Goal: Information Seeking & Learning: Find specific fact

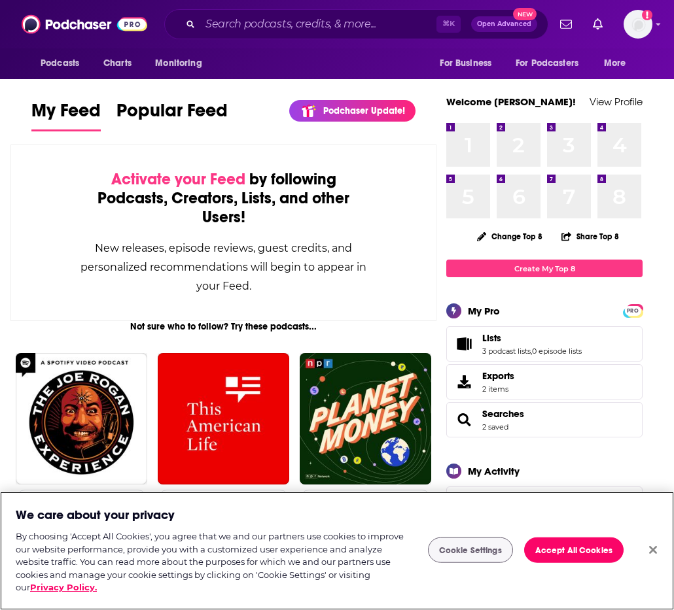
click at [648, 549] on button "Close" at bounding box center [652, 550] width 29 height 29
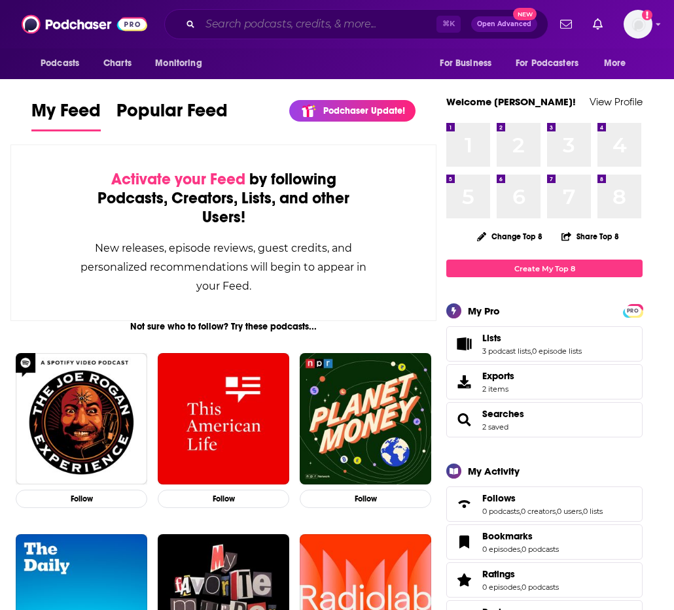
click at [328, 22] on input "Search podcasts, credits, & more..." at bounding box center [318, 24] width 236 height 21
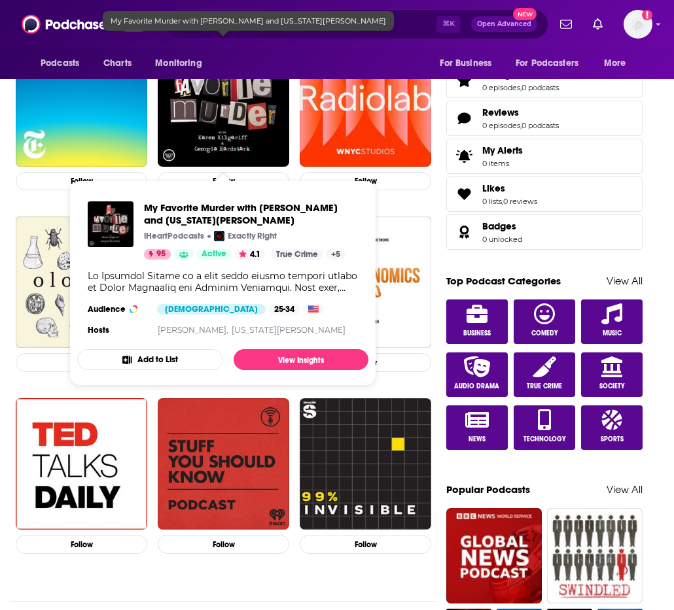
scroll to position [545, 0]
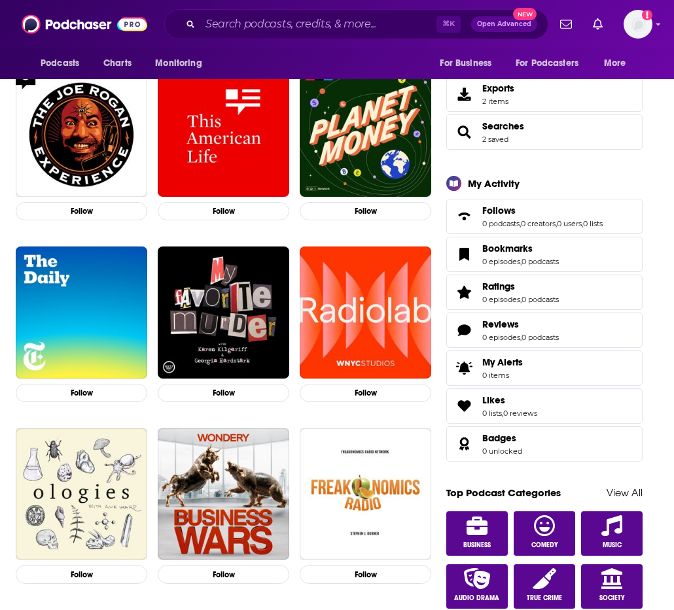
scroll to position [66, 0]
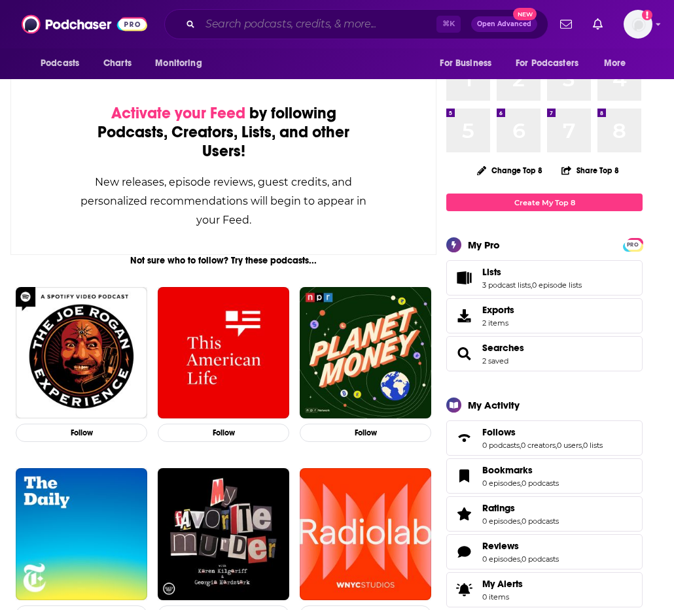
click at [232, 26] on input "Search podcasts, credits, & more..." at bounding box center [318, 24] width 236 height 21
click at [242, 25] on input "Search podcasts, credits, & more..." at bounding box center [318, 24] width 236 height 21
click at [263, 26] on input "Search podcasts, credits, & more..." at bounding box center [318, 24] width 236 height 21
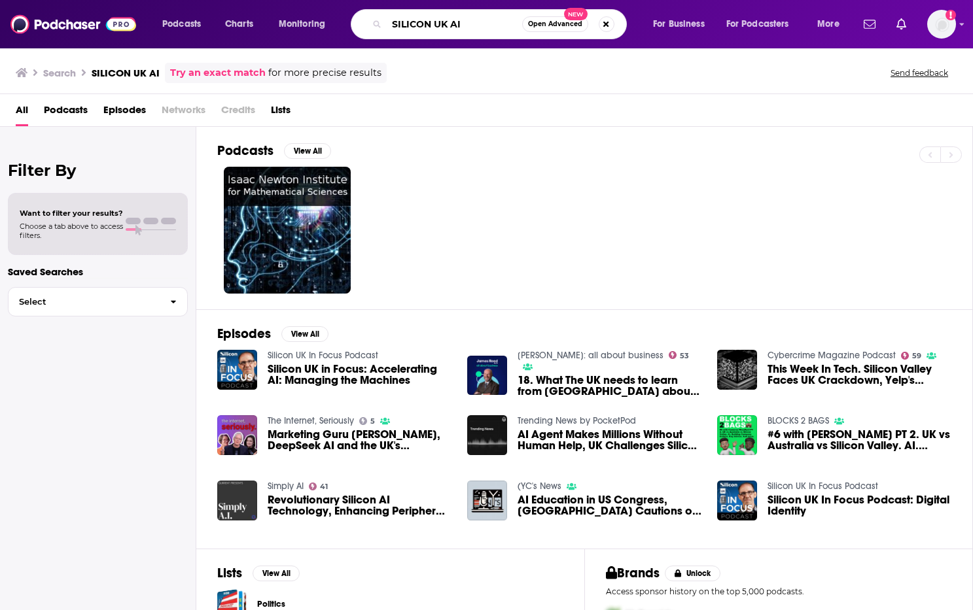
click at [465, 20] on input "SILICON UK AI" at bounding box center [454, 24] width 135 height 21
drag, startPoint x: 475, startPoint y: 21, endPoint x: 306, endPoint y: 21, distance: 169.4
click at [306, 21] on div "Podcasts Charts Monitoring SILICON UK AI Open Advanced New For Business For Pod…" at bounding box center [502, 24] width 699 height 30
type input "UK BEAUTY PODCASTS"
